Goal: Navigation & Orientation: Find specific page/section

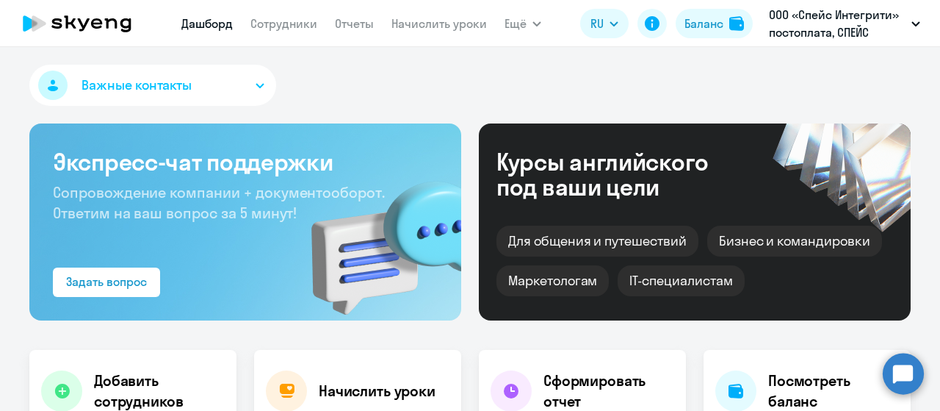
select select "30"
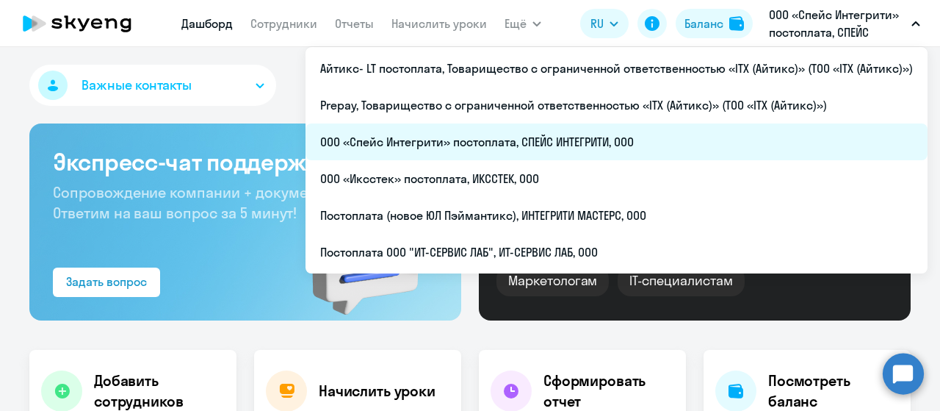
click at [674, 134] on li "ООО «Спейс Интегрити» постоплата, СПЕЙС ИНТЕГРИТИ, ООО" at bounding box center [617, 141] width 622 height 37
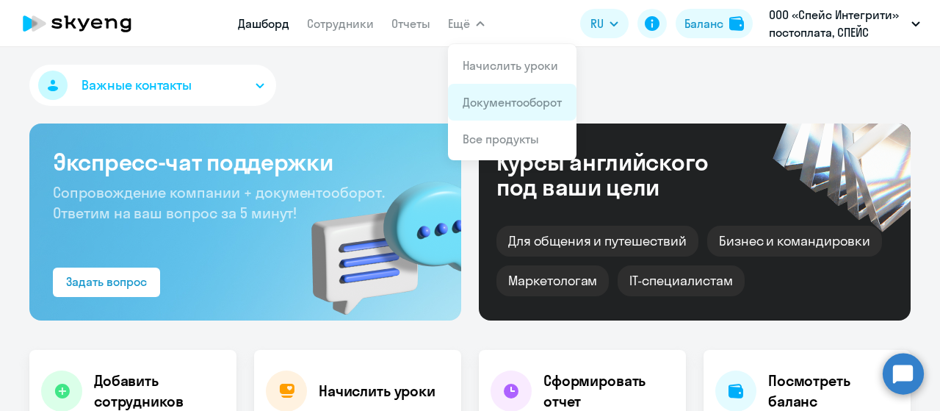
click at [494, 100] on link "Документооборот" at bounding box center [512, 102] width 99 height 15
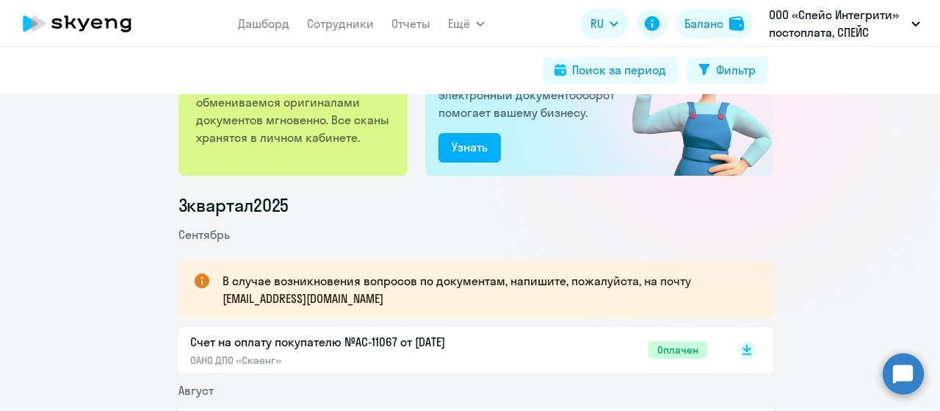
scroll to position [147, 0]
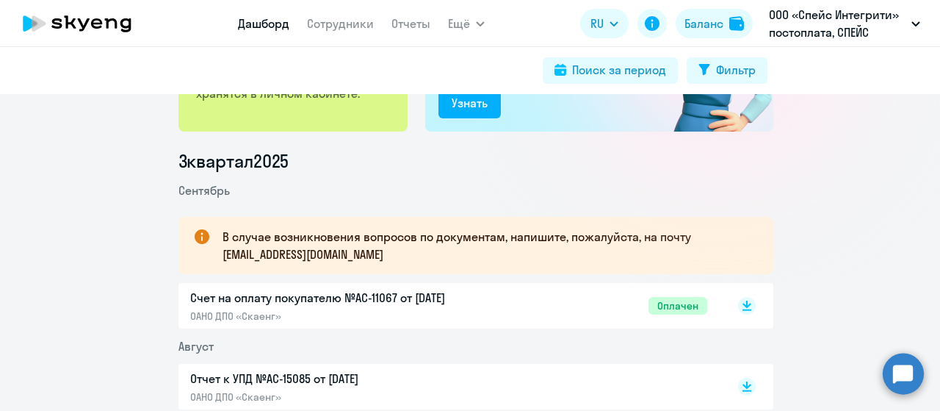
click at [253, 24] on link "Дашборд" at bounding box center [263, 23] width 51 height 15
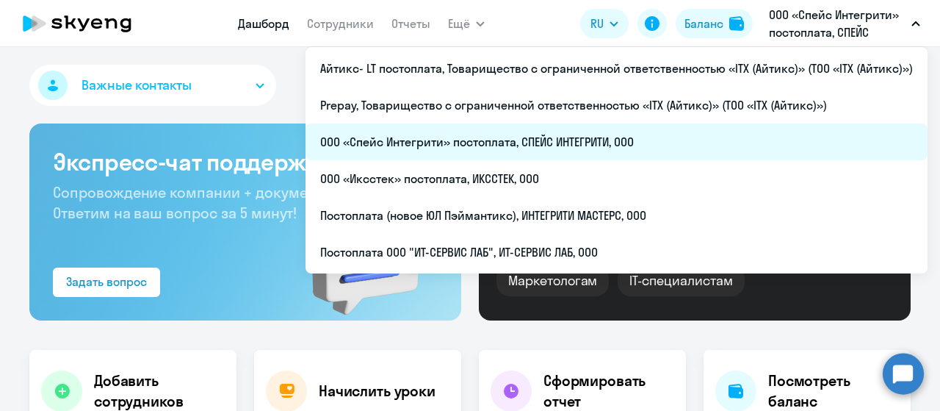
click at [647, 137] on li "ООО «Спейс Интегрити» постоплата, СПЕЙС ИНТЕГРИТИ, ООО" at bounding box center [617, 141] width 622 height 37
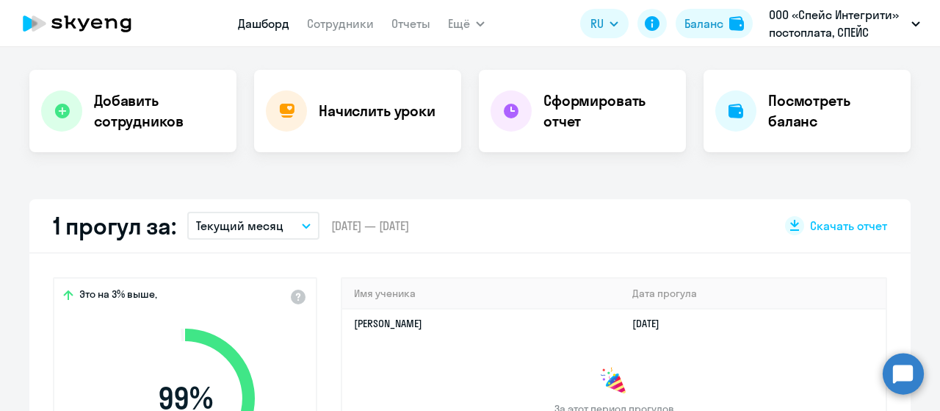
scroll to position [294, 0]
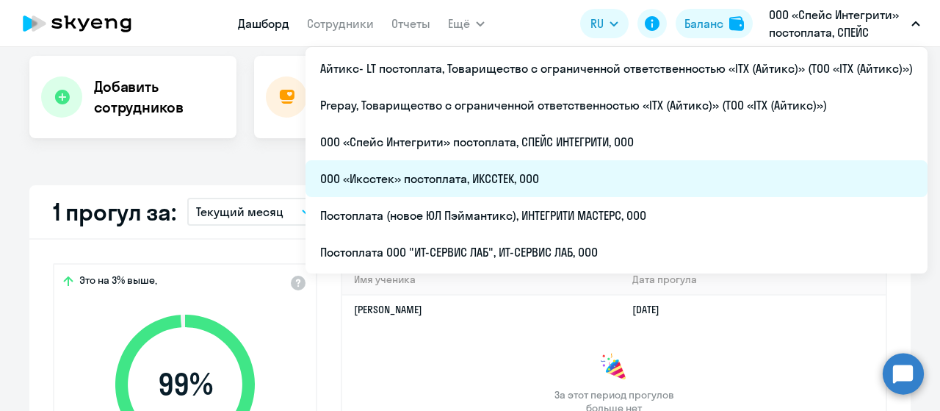
click at [639, 188] on li "ООО «Иксстек» постоплата, ИКССТЕК, ООО" at bounding box center [617, 178] width 622 height 37
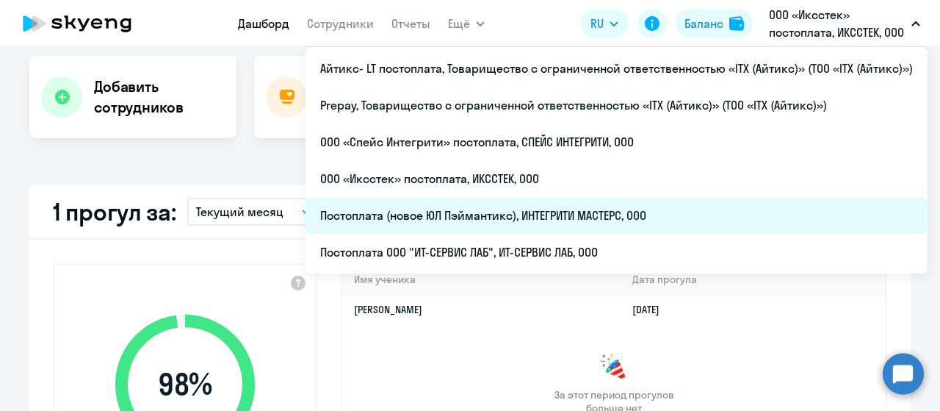
click at [655, 211] on li "Постоплата (новое ЮЛ Пэймантикс), ИНТЕГРИТИ МАСТЕРС, ООО" at bounding box center [617, 215] width 622 height 37
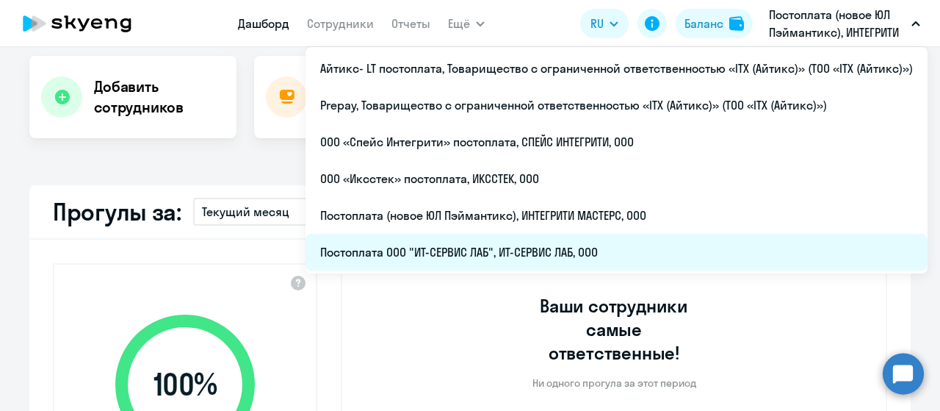
click at [634, 259] on li "Постоплата ООО "ИТ-СЕРВИС ЛАБ", ИТ-СЕРВИС ЛАБ, ООО" at bounding box center [617, 252] width 622 height 37
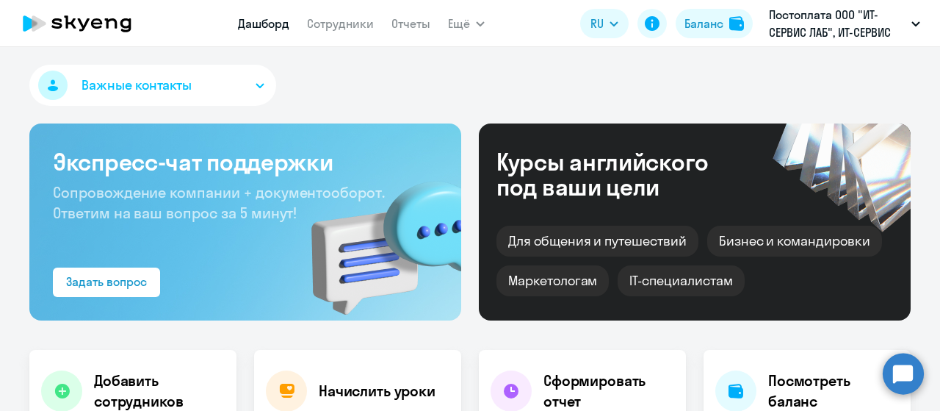
select select "30"
click at [110, 26] on icon at bounding box center [76, 23] width 129 height 37
click at [438, 84] on div "Важные контакты" at bounding box center [470, 88] width 882 height 47
